Goal: Transaction & Acquisition: Subscribe to service/newsletter

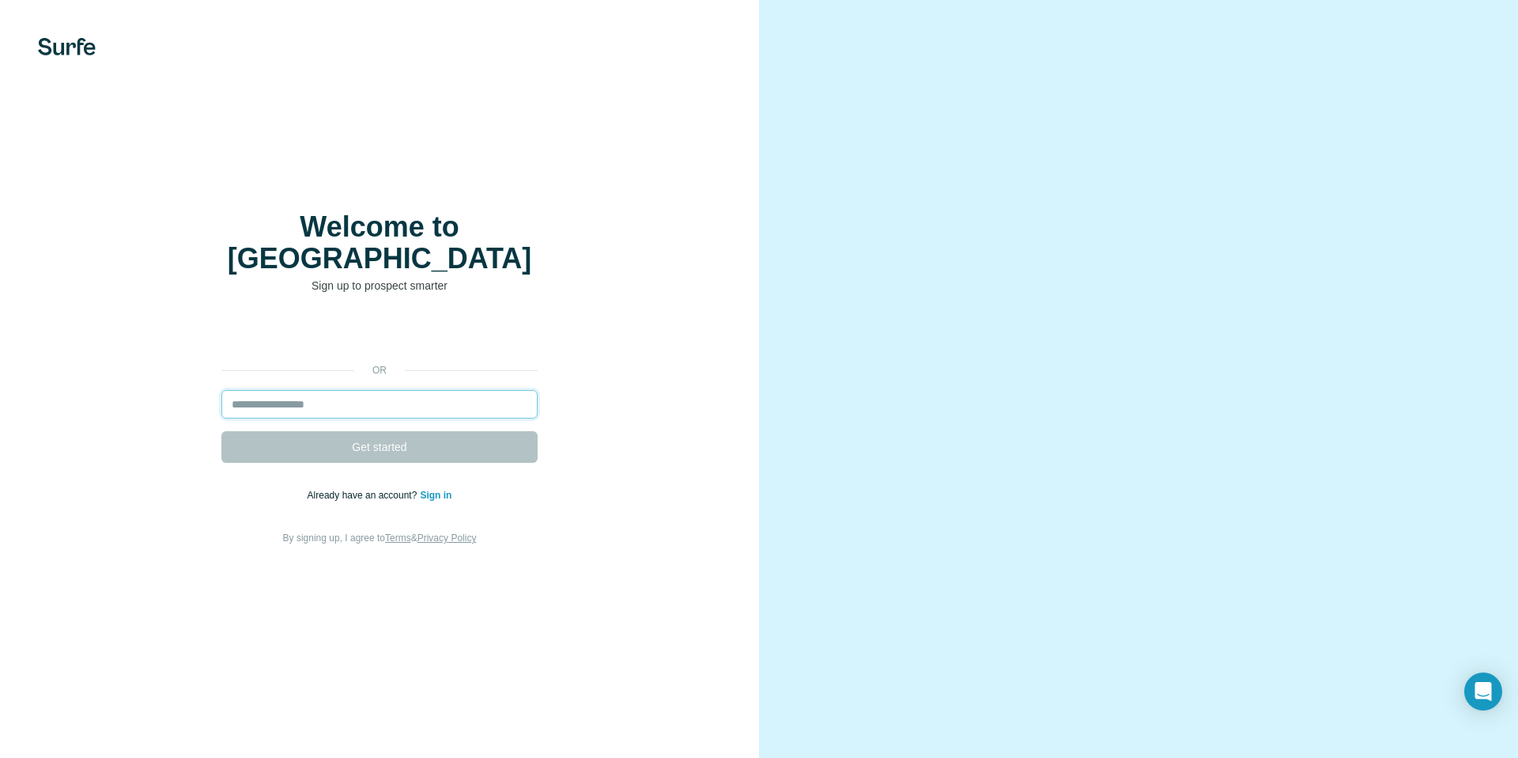
click at [414, 391] on input "email" at bounding box center [379, 404] width 316 height 28
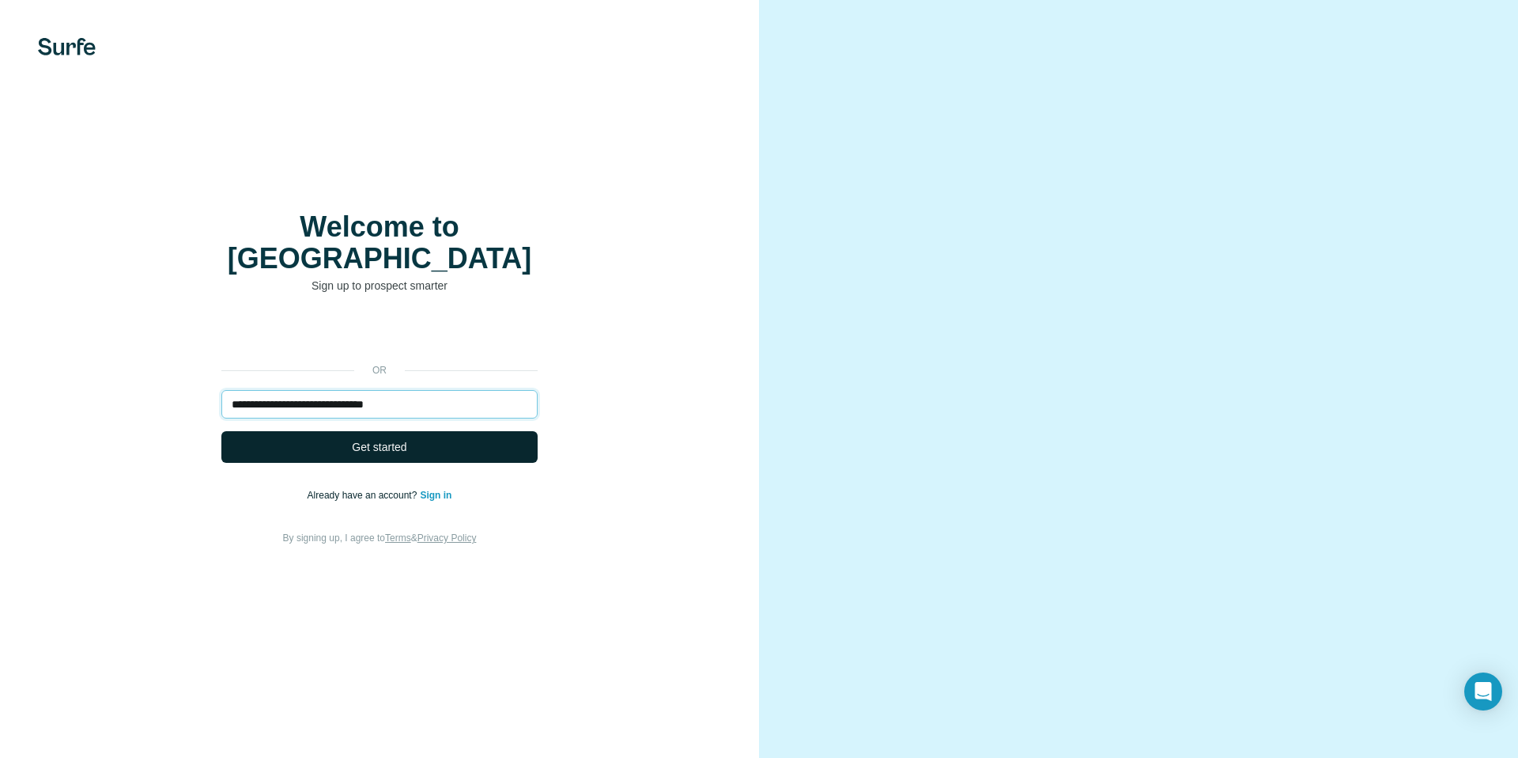
type input "**********"
click at [444, 431] on button "Get started" at bounding box center [379, 447] width 316 height 32
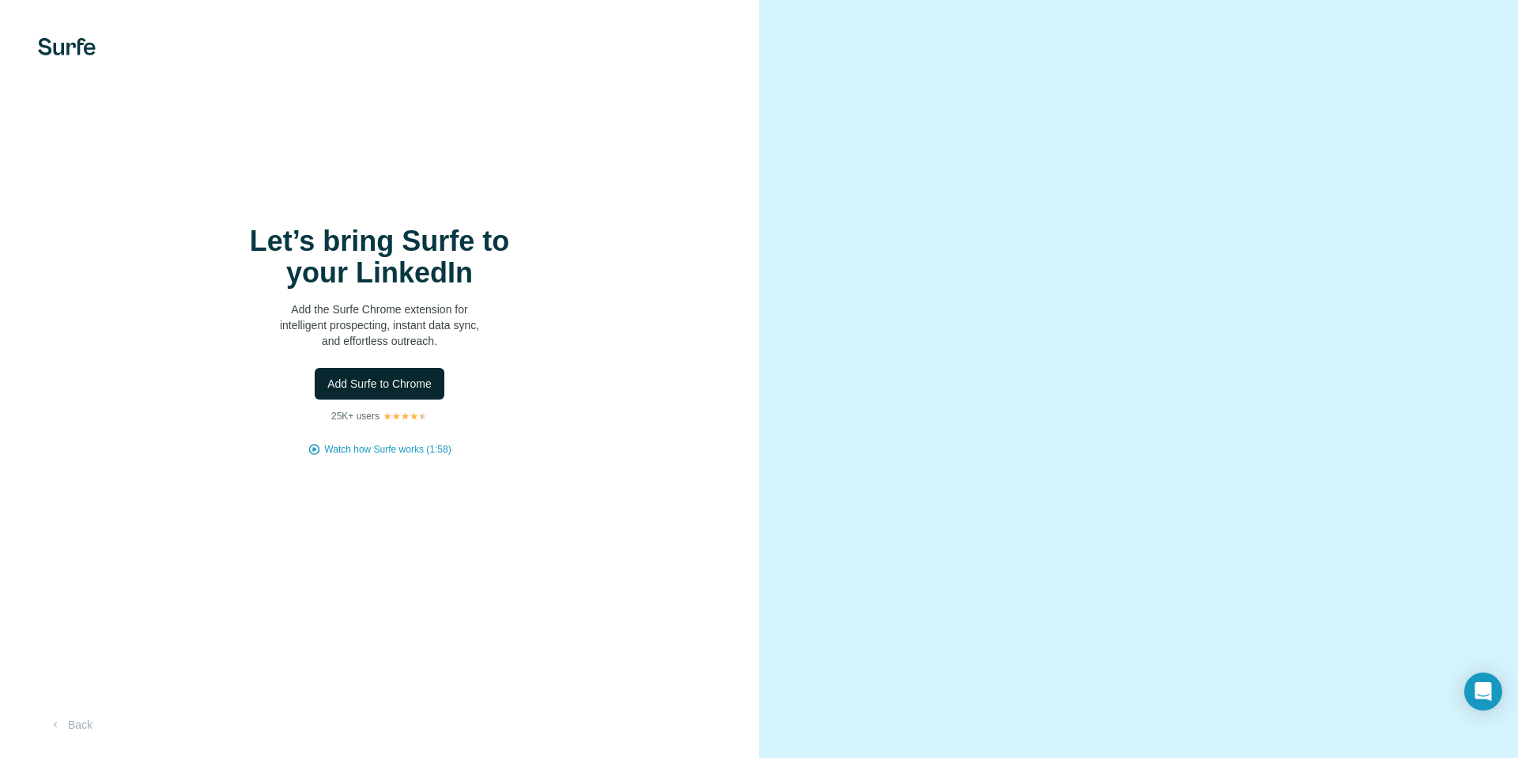
click at [414, 382] on span "Add Surfe to Chrome" at bounding box center [379, 384] width 104 height 16
click at [420, 383] on span "Add Surfe to Chrome" at bounding box center [379, 384] width 104 height 16
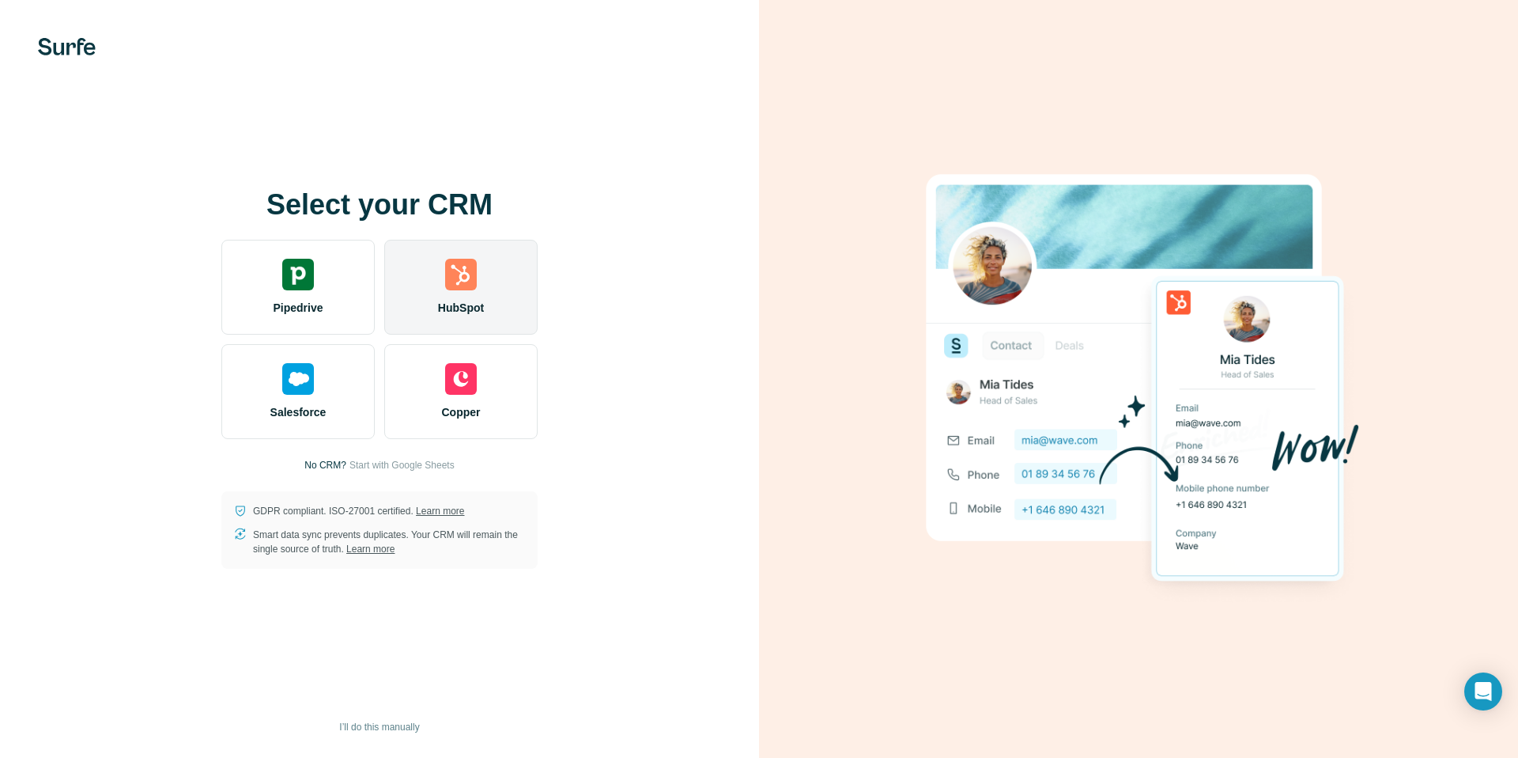
click at [476, 290] on div "HubSpot" at bounding box center [460, 287] width 153 height 95
click at [475, 285] on img at bounding box center [461, 275] width 32 height 32
